Goal: Browse casually: Explore the website without a specific task or goal

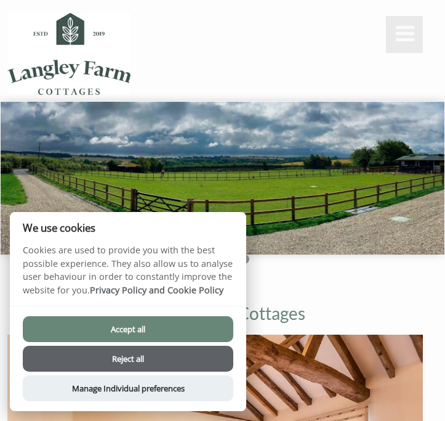
click at [195, 334] on button "Accept all" at bounding box center [128, 329] width 211 height 26
checkbox input "true"
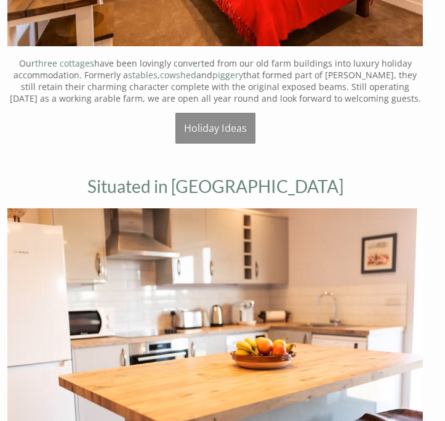
scroll to position [567, 0]
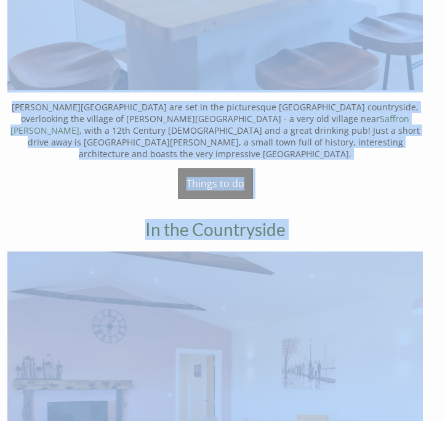
drag, startPoint x: 433, startPoint y: 94, endPoint x: 373, endPoint y: 493, distance: 403.0
